Goal: Information Seeking & Learning: Learn about a topic

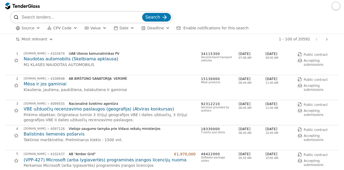
click at [61, 30] on button "CPV Code" at bounding box center [62, 28] width 34 height 7
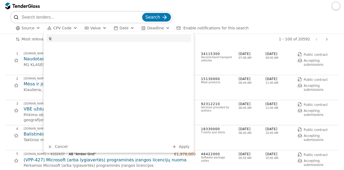
type input "ų"
type input "71"
click at [74, 52] on div "Architectural, construction, engineering and inspection services" at bounding box center [127, 52] width 121 height 3
click at [186, 147] on span "Apply" at bounding box center [184, 146] width 11 height 4
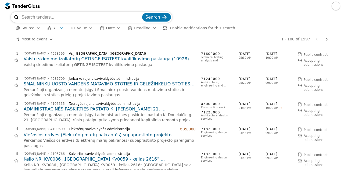
click at [184, 63] on p "Vaistų skiedimo izoliatorių GETINGE ISOTEST kvalifikavimo paslauga" at bounding box center [110, 64] width 172 height 5
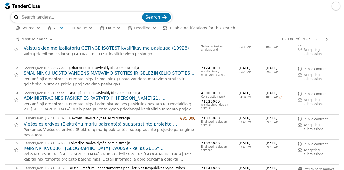
click at [161, 72] on h2 "SMALININKŲ UOSTO VANDENS MATAVIMO STOTIES IR GELEŽINKELIO STOTIES PRIEIGŲ PROJE…" at bounding box center [110, 73] width 172 height 6
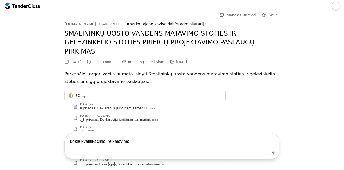
type textarea "kokie kvalifikaciniai reikalavimai?"
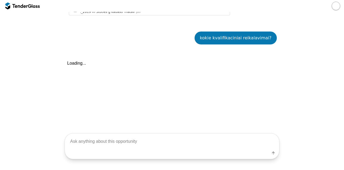
scroll to position [695, 0]
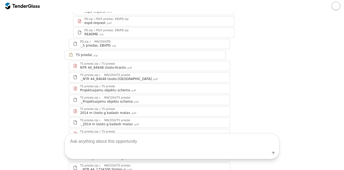
scroll to position [411, 0]
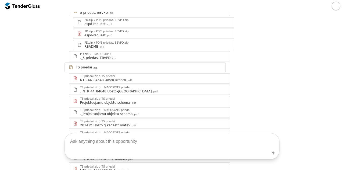
click at [128, 65] on div "TS priedai .zip" at bounding box center [149, 67] width 146 height 4
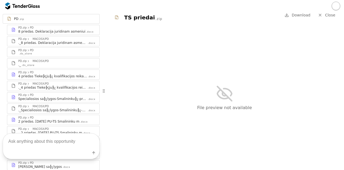
scroll to position [101, 0]
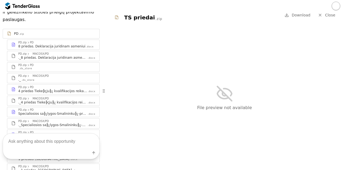
click at [68, 89] on div "4 priedas Tieke╠çju╠¿ kvalifikacijos reikalavimai" at bounding box center [52, 91] width 69 height 4
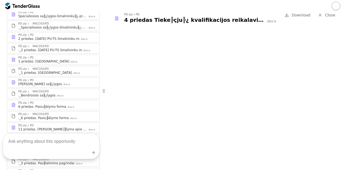
scroll to position [201, 0]
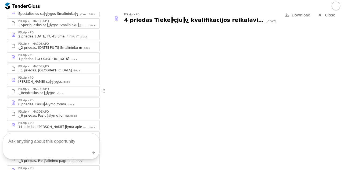
click at [65, 71] on div "._1 priedas. Terminai .docx" at bounding box center [56, 70] width 77 height 4
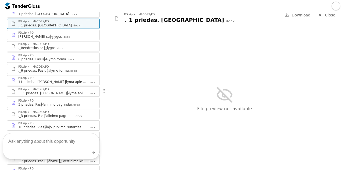
scroll to position [251, 0]
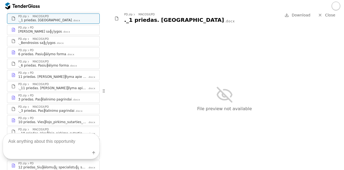
click at [67, 57] on link "PD.zip PD 6 priedas. Pasiu╠älymo forma .docx" at bounding box center [53, 52] width 93 height 10
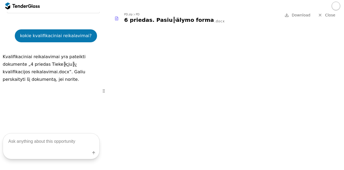
scroll to position [744, 0]
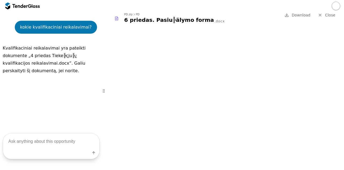
click at [52, 138] on textarea at bounding box center [51, 141] width 97 height 16
type textarea "ar yra numatytas biudžetas?"
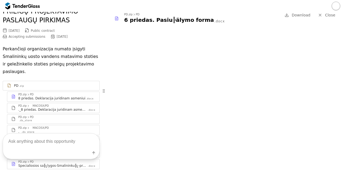
scroll to position [0, 0]
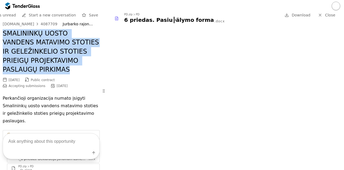
drag, startPoint x: 3, startPoint y: 34, endPoint x: 35, endPoint y: 68, distance: 47.2
click at [35, 68] on h2 "SMALININKŲ UOSTO VANDENS MATAVIMO STOTIES IR GELEŽINKELIO STOTIES PRIEIGŲ PROJE…" at bounding box center [51, 51] width 97 height 45
copy h2 "SMALININKŲ UOSTO VANDENS MATAVIMO STOTIES IR GELEŽINKELIO STOTIES PRIEIGŲ PROJE…"
click at [41, 24] on div "4087709" at bounding box center [49, 24] width 17 height 4
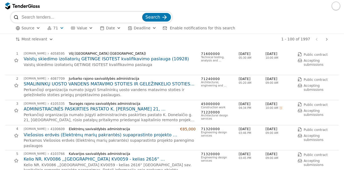
scroll to position [11, 0]
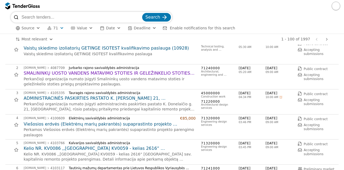
click at [148, 142] on div "Kalvarijos savivaldybės administracija" at bounding box center [130, 143] width 123 height 4
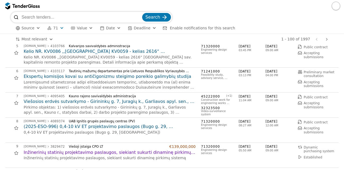
scroll to position [118, 0]
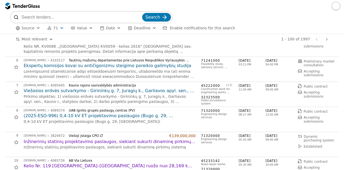
click at [125, 91] on h2 "Viešosios erdvės sutvarkymo - Girininkų g. 7, Juragių k., Garliavos apyl. sen.,…" at bounding box center [110, 91] width 172 height 6
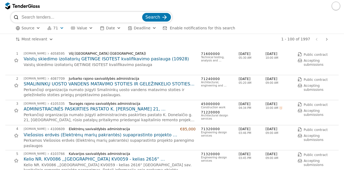
scroll to position [118, 0]
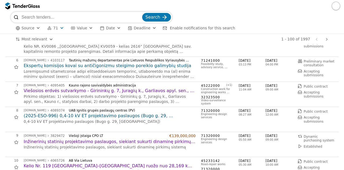
click at [1, 52] on div "# Opportunity Published Deadline 1 [DOMAIN_NAME] 4058595 VšĮ [GEOGRAPHIC_DATA] …" at bounding box center [172, 107] width 344 height 125
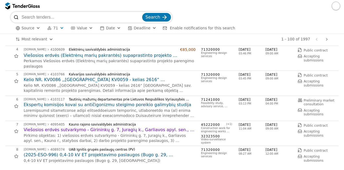
scroll to position [75, 0]
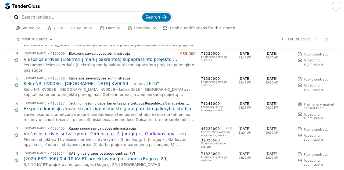
click at [78, 84] on h2 "Kelio NR. KV0086 ,,[GEOGRAPHIC_DATA] KV0059 - kelias 2616“ [GEOGRAPHIC_DATA] sa…" at bounding box center [110, 84] width 172 height 6
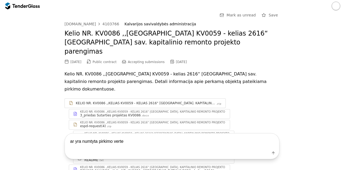
type textarea "ar yra numtyta pirkimo verte?"
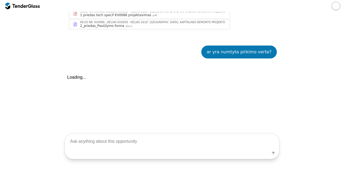
scroll to position [174, 0]
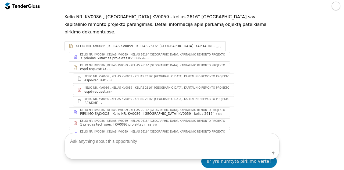
scroll to position [58, 0]
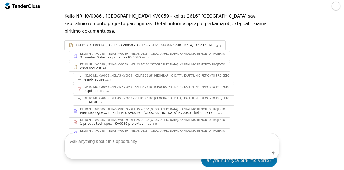
click at [168, 121] on div "1 priedas tech specif KV0086 projektavimas .pdf" at bounding box center [153, 123] width 146 height 4
